Goal: Information Seeking & Learning: Understand process/instructions

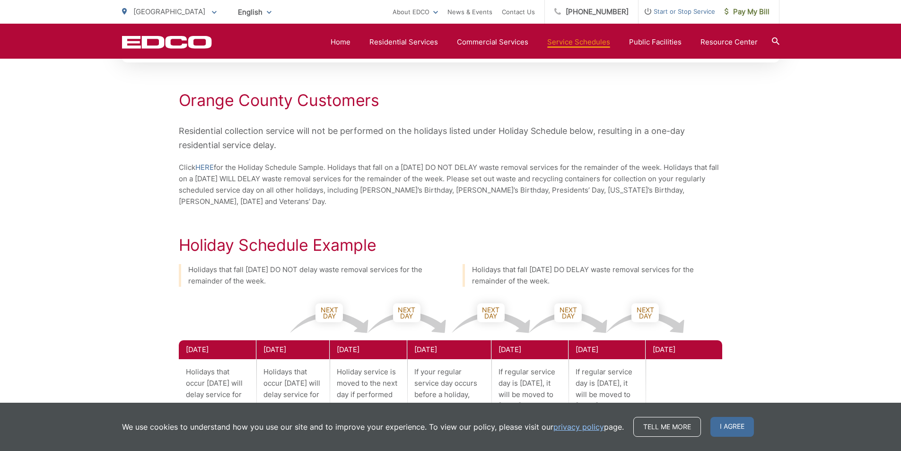
scroll to position [119, 0]
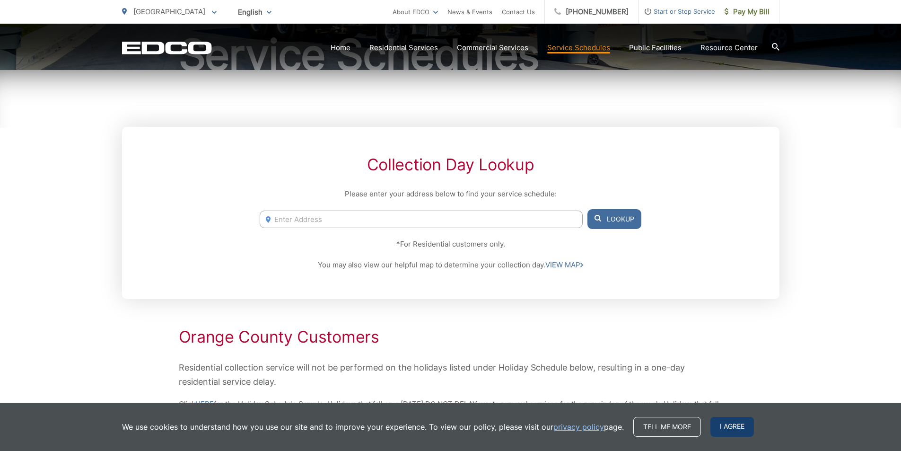
click at [722, 423] on span "I agree" at bounding box center [731, 427] width 43 height 20
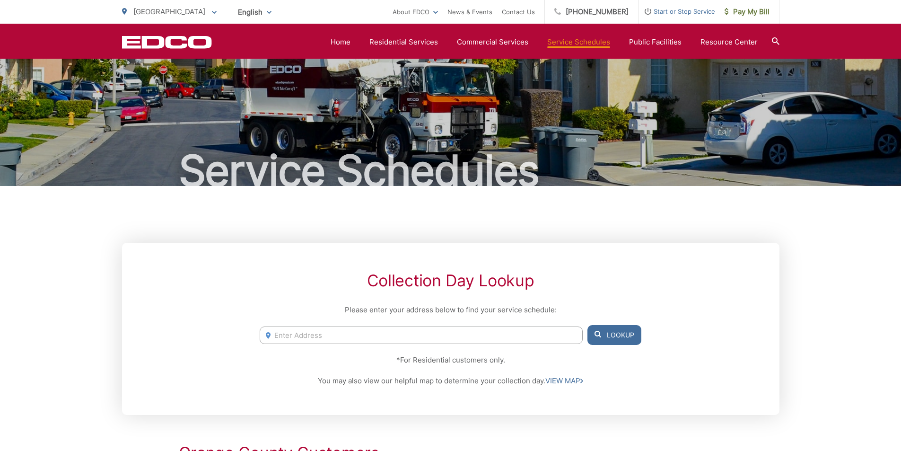
scroll to position [0, 0]
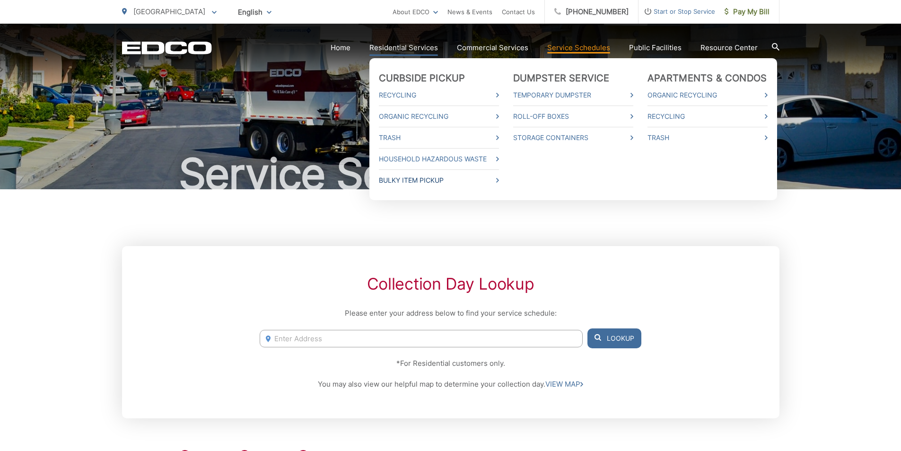
click at [431, 178] on link "Bulky Item Pickup" at bounding box center [439, 179] width 120 height 11
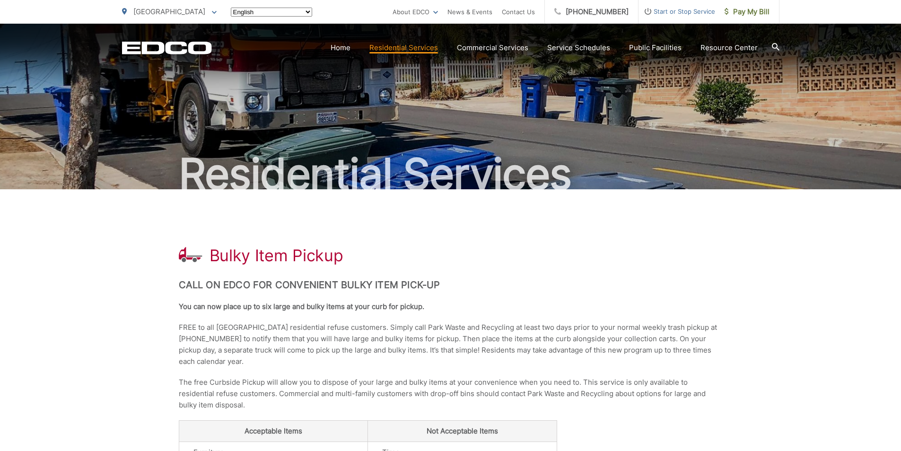
scroll to position [142, 0]
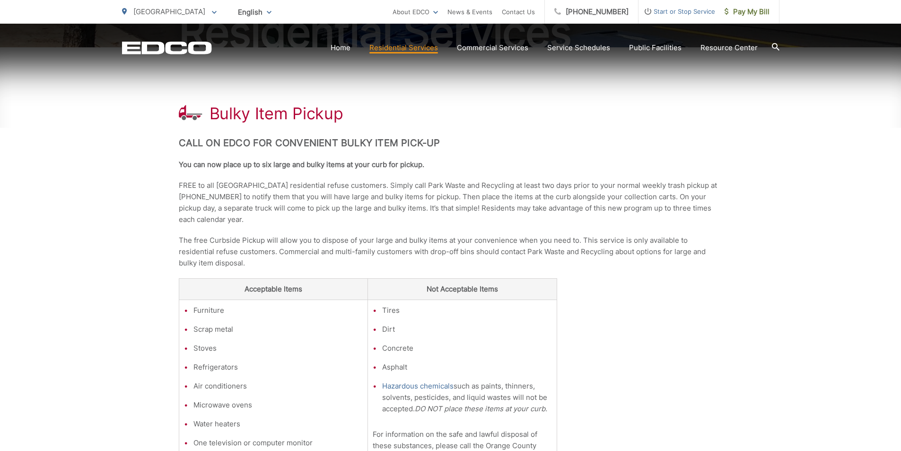
click at [702, 229] on div "Bulky Item Pickup Call on EDCO for Convenient Bulky Item Pick-up You can now pl…" at bounding box center [451, 303] width 544 height 512
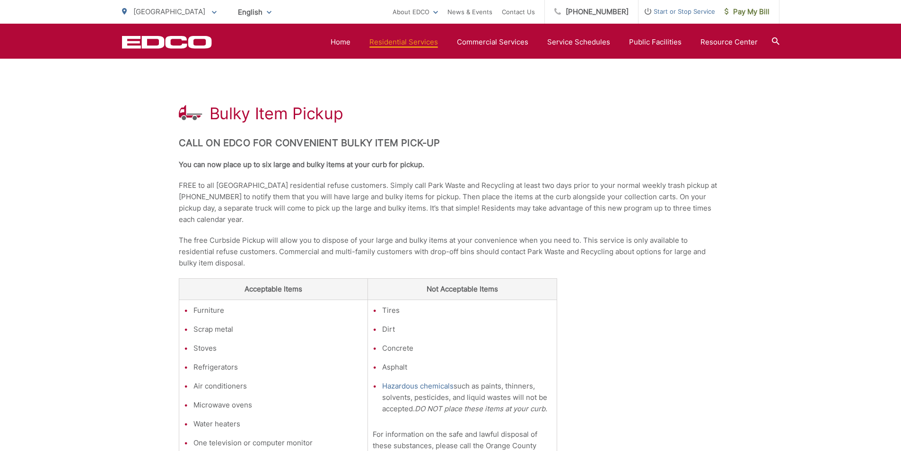
click at [632, 215] on p "FREE to all Buena Park residential refuse customers. Simply call Park Waste and…" at bounding box center [451, 202] width 544 height 45
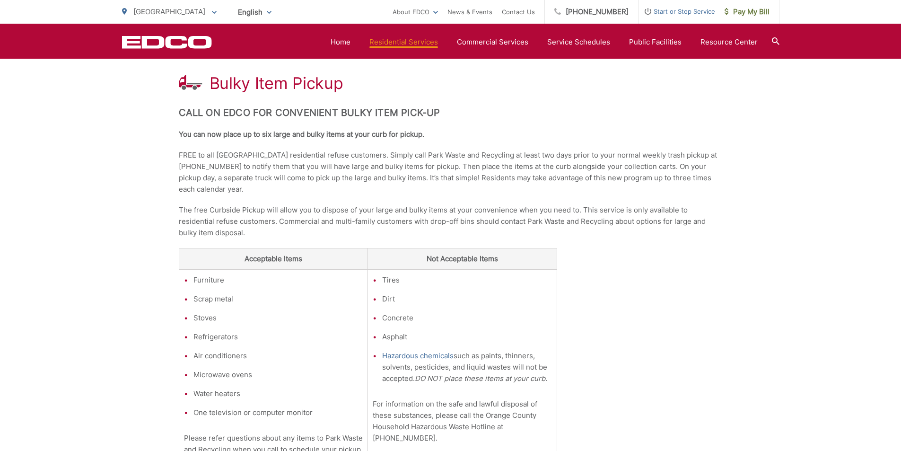
scroll to position [189, 0]
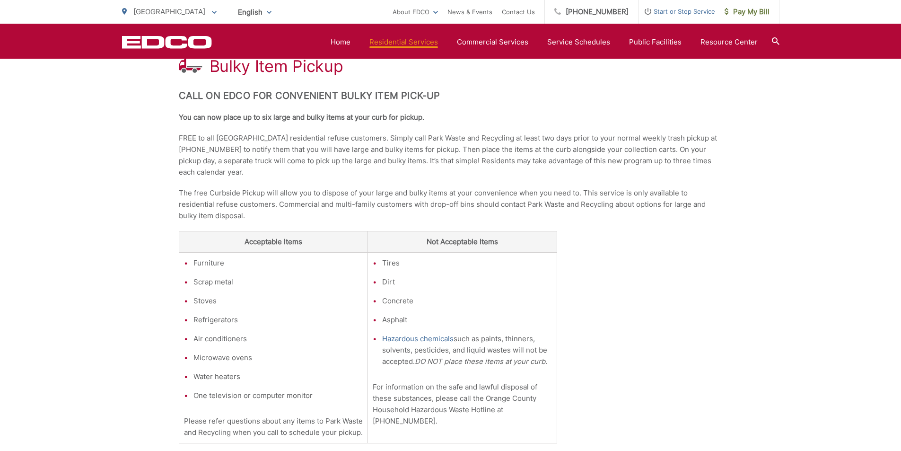
click at [596, 374] on div "Bulky Item Pickup Call on EDCO for Convenient Bulky Item Pick-up You can now pl…" at bounding box center [451, 256] width 544 height 512
click at [528, 362] on em "DO NOT place these items at your curb." at bounding box center [481, 360] width 132 height 9
click at [572, 361] on div "Bulky Item Pickup Call on EDCO for Convenient Bulky Item Pick-up You can now pl…" at bounding box center [451, 256] width 544 height 512
click at [618, 197] on p "The free Curbside Pickup will allow you to dispose of your large and bulky item…" at bounding box center [451, 204] width 544 height 34
click at [624, 231] on div "Bulky Item Pickup Call on EDCO for Convenient Bulky Item Pick-up You can now pl…" at bounding box center [451, 256] width 544 height 512
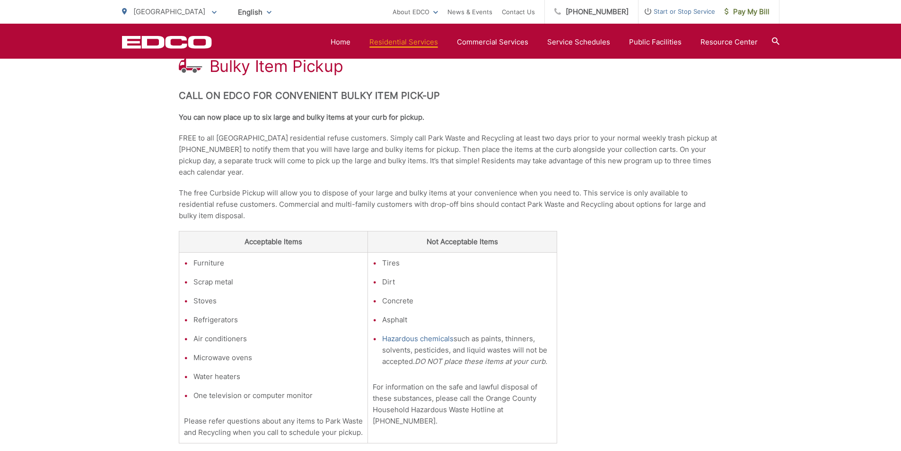
click at [620, 230] on div "Bulky Item Pickup Call on EDCO for Convenient Bulky Item Pick-up You can now pl…" at bounding box center [451, 256] width 544 height 512
click at [615, 233] on div "Bulky Item Pickup Call on EDCO for Convenient Bulky Item Pick-up You can now pl…" at bounding box center [451, 256] width 544 height 512
click at [604, 196] on p "The free Curbside Pickup will allow you to dispose of your large and bulky item…" at bounding box center [451, 204] width 544 height 34
click at [573, 240] on div "Bulky Item Pickup Call on EDCO for Convenient Bulky Item Pick-up You can now pl…" at bounding box center [451, 256] width 544 height 512
